Goal: Information Seeking & Learning: Check status

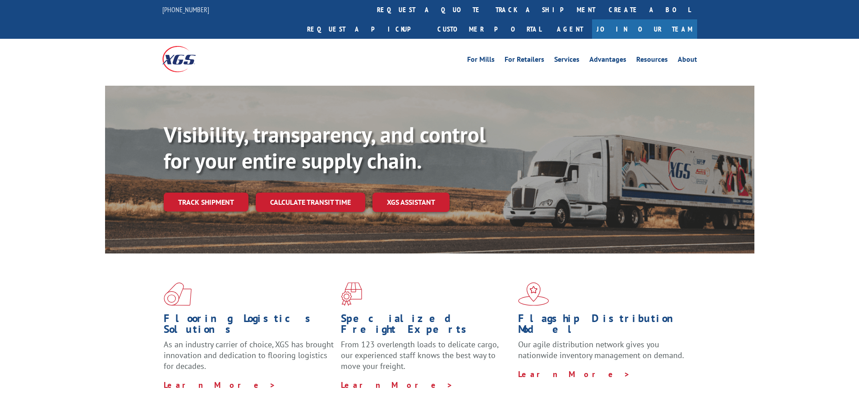
drag, startPoint x: 397, startPoint y: 8, endPoint x: 397, endPoint y: 15, distance: 6.8
click at [489, 8] on link "track a shipment" at bounding box center [545, 9] width 113 height 19
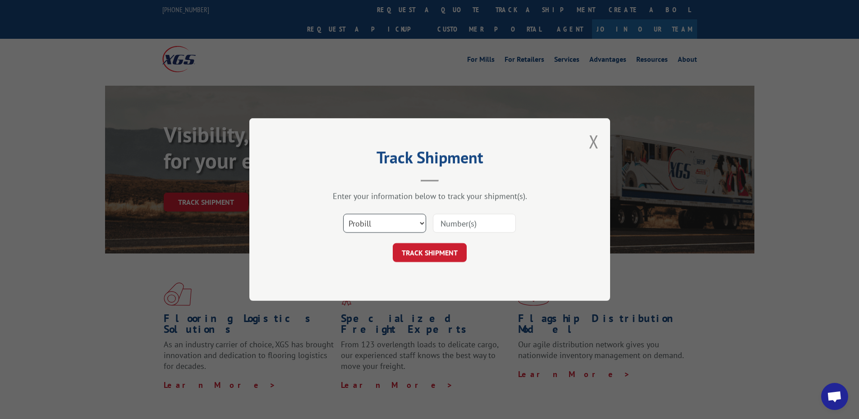
click at [392, 221] on select "Select category... Probill BOL PO" at bounding box center [384, 223] width 83 height 19
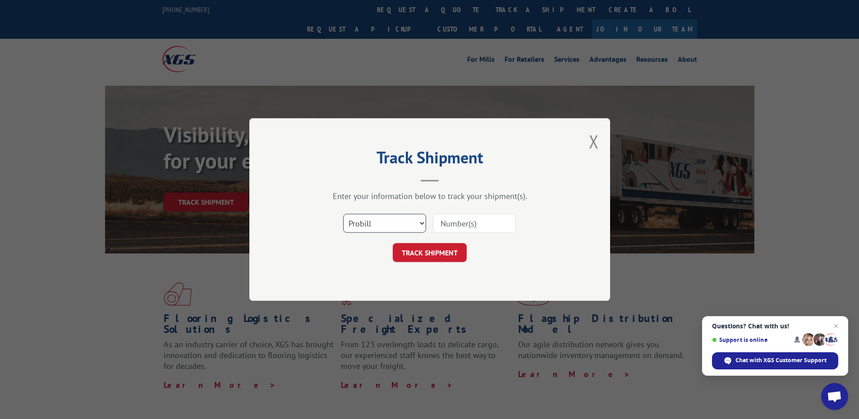
select select "bol"
click at [343, 214] on select "Select category... Probill BOL PO" at bounding box center [384, 223] width 83 height 19
click at [455, 219] on input at bounding box center [474, 223] width 83 height 19
type input "2843877"
click at [438, 261] on button "TRACK SHIPMENT" at bounding box center [430, 252] width 74 height 19
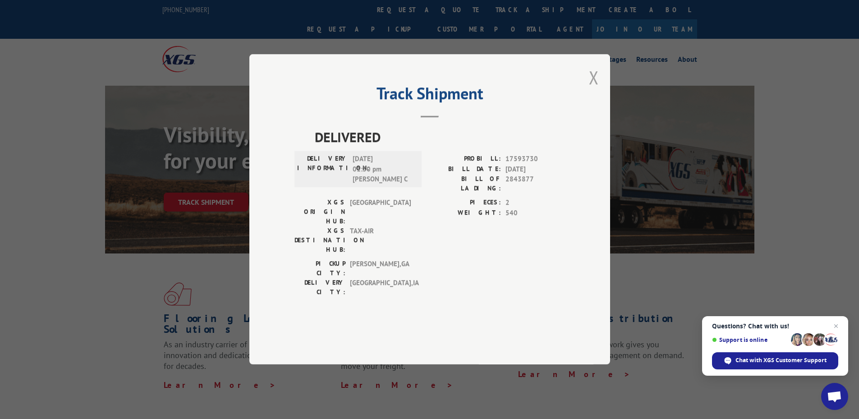
click at [593, 89] on button "Close modal" at bounding box center [594, 77] width 10 height 24
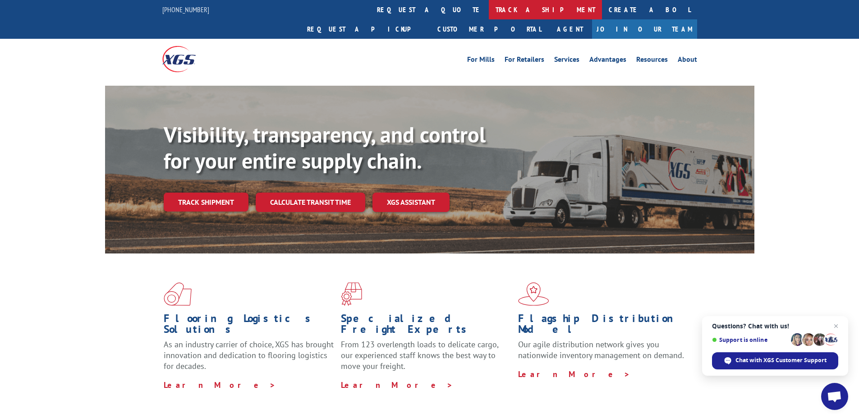
click at [489, 7] on link "track a shipment" at bounding box center [545, 9] width 113 height 19
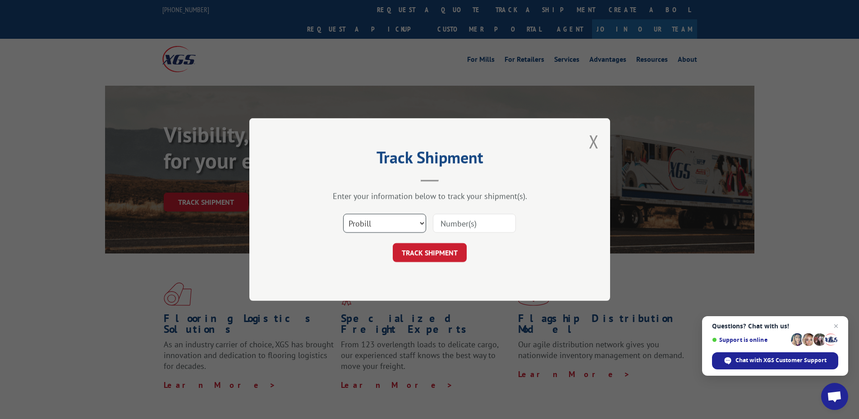
click at [398, 224] on select "Select category... Probill BOL PO" at bounding box center [384, 223] width 83 height 19
select select "bol"
click at [343, 214] on select "Select category... Probill BOL PO" at bounding box center [384, 223] width 83 height 19
click at [489, 214] on input at bounding box center [474, 223] width 83 height 19
type input "2848701"
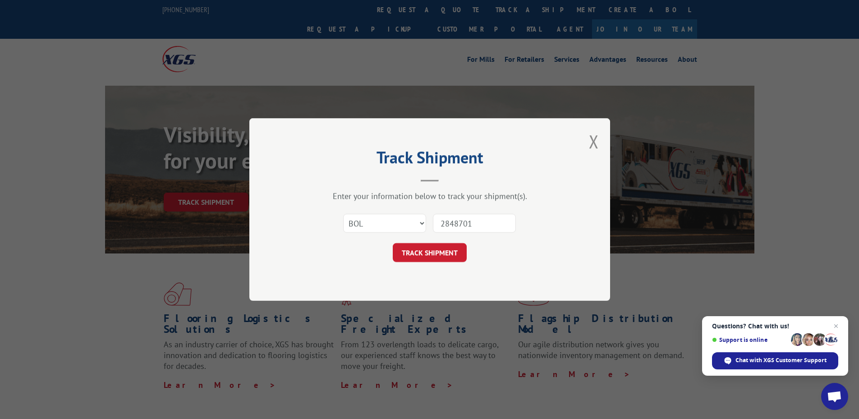
click at [465, 263] on div "Track Shipment Enter your information below to track your shipment(s). Select c…" at bounding box center [429, 209] width 361 height 183
click at [461, 254] on button "TRACK SHIPMENT" at bounding box center [430, 252] width 74 height 19
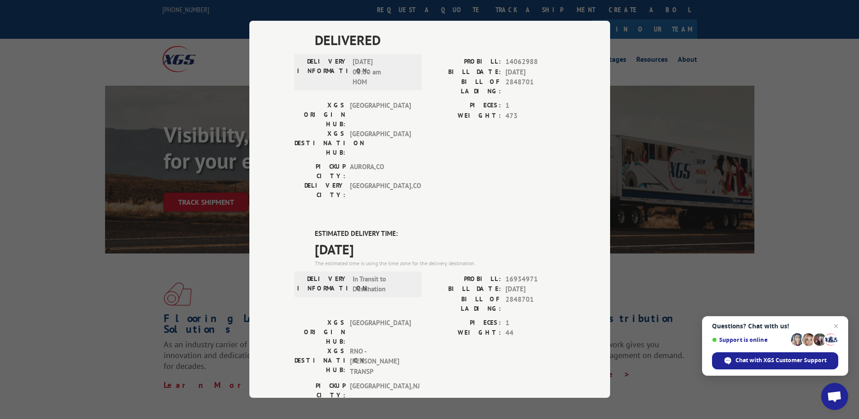
scroll to position [178, 0]
